Goal: Transaction & Acquisition: Obtain resource

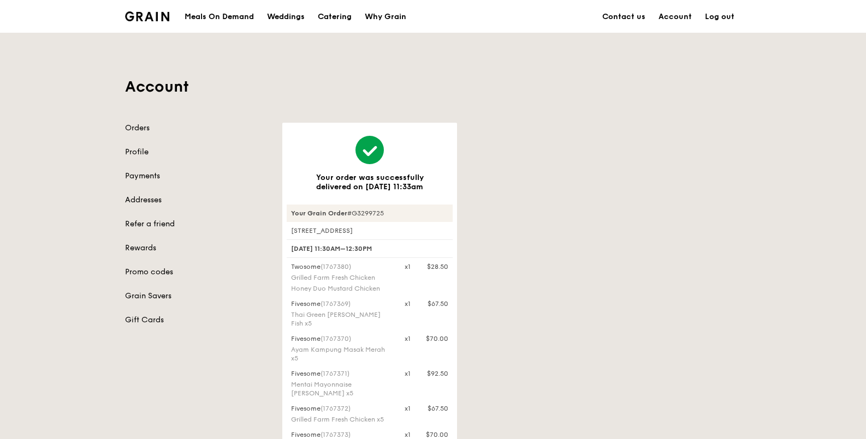
click at [556, 279] on div "Your order was successfully delivered on Oct 15, 11:33am Your Grain Order #G329…" at bounding box center [512, 443] width 472 height 641
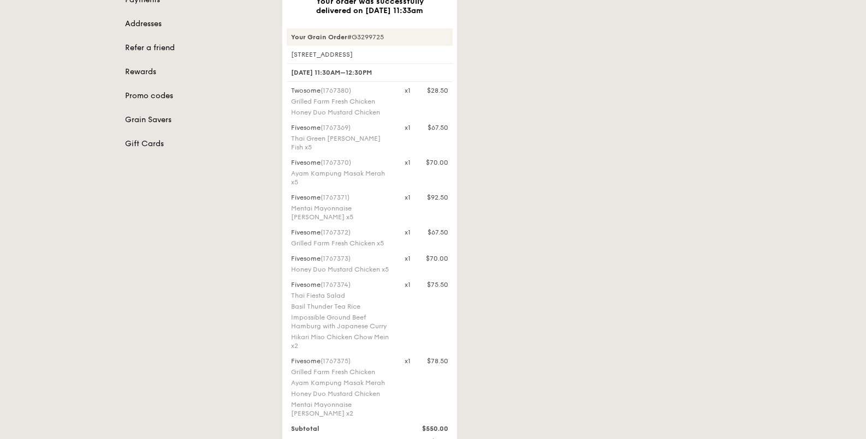
scroll to position [136, 0]
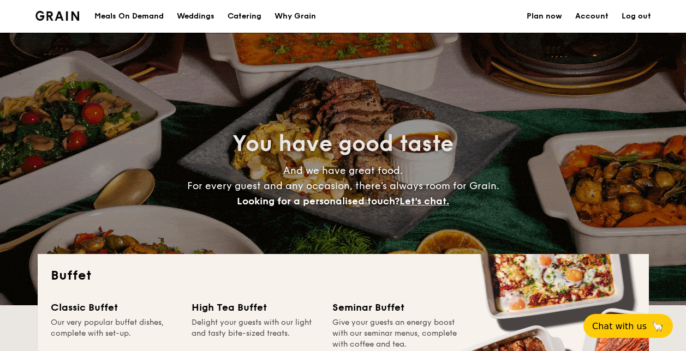
select select
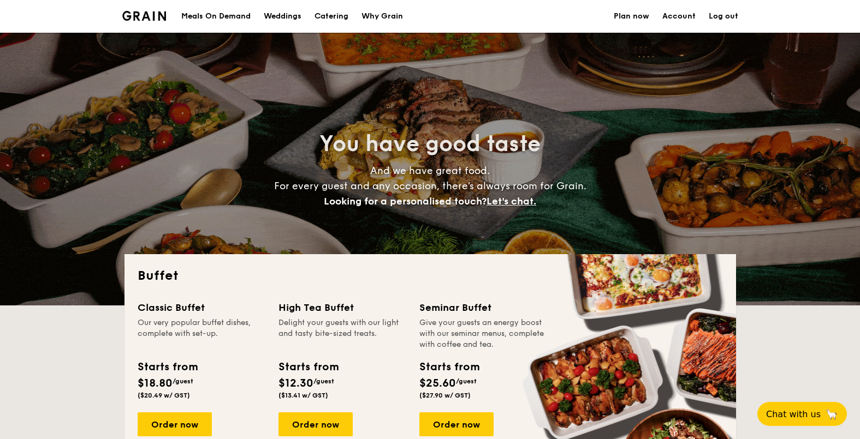
click at [215, 12] on div "Meals On Demand" at bounding box center [215, 16] width 69 height 33
select select
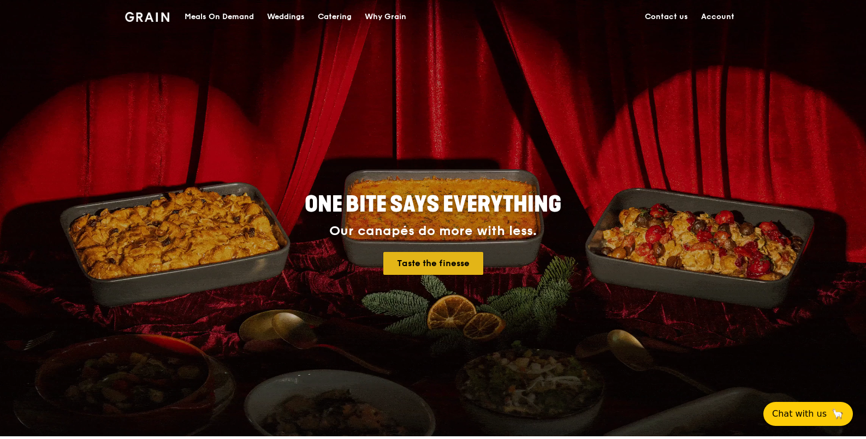
click at [451, 260] on link "Taste the finesse" at bounding box center [433, 263] width 100 height 23
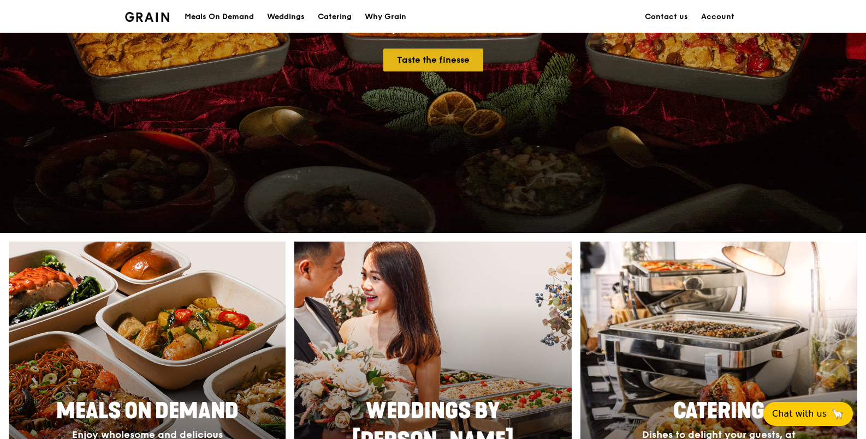
scroll to position [273, 0]
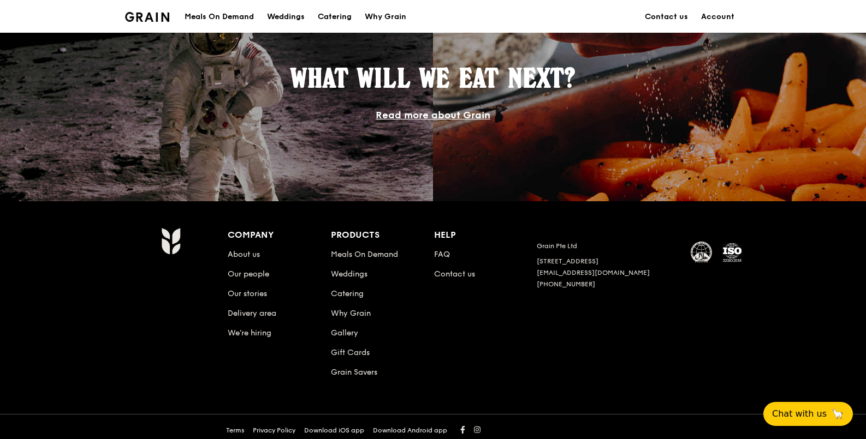
scroll to position [969, 0]
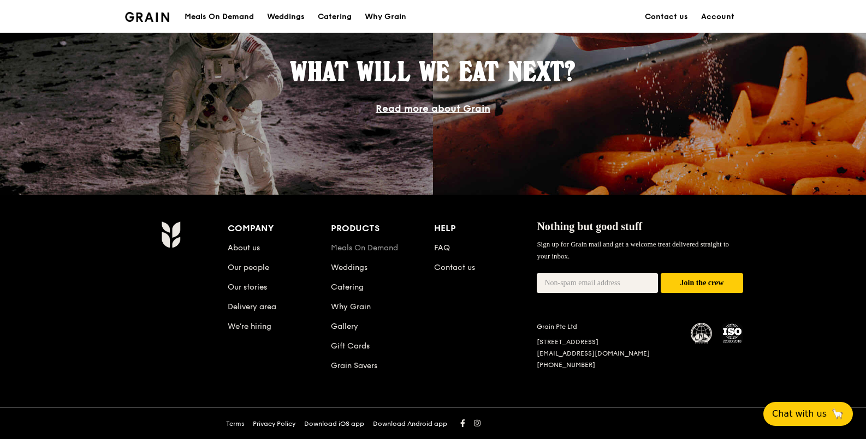
click at [372, 251] on link "Meals On Demand" at bounding box center [364, 247] width 67 height 9
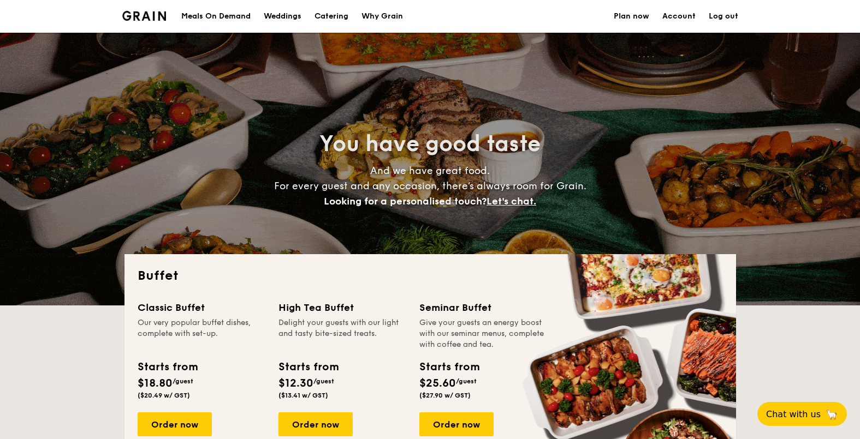
select select
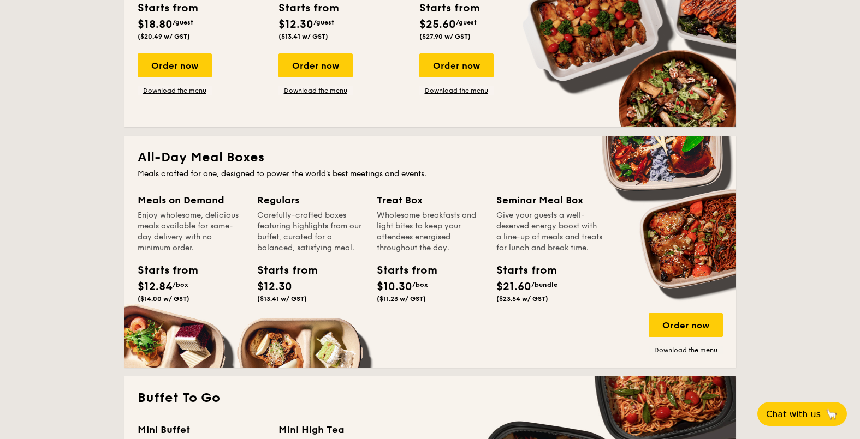
scroll to position [409, 0]
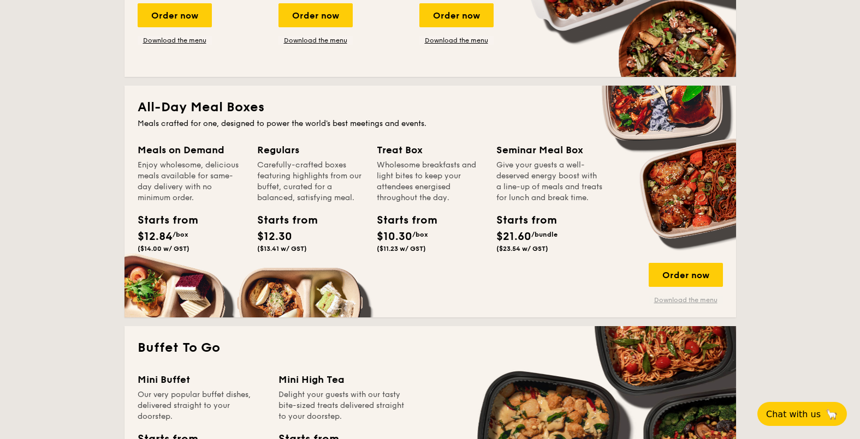
click at [693, 302] on link "Download the menu" at bounding box center [685, 300] width 74 height 9
